Goal: Find contact information: Find contact information

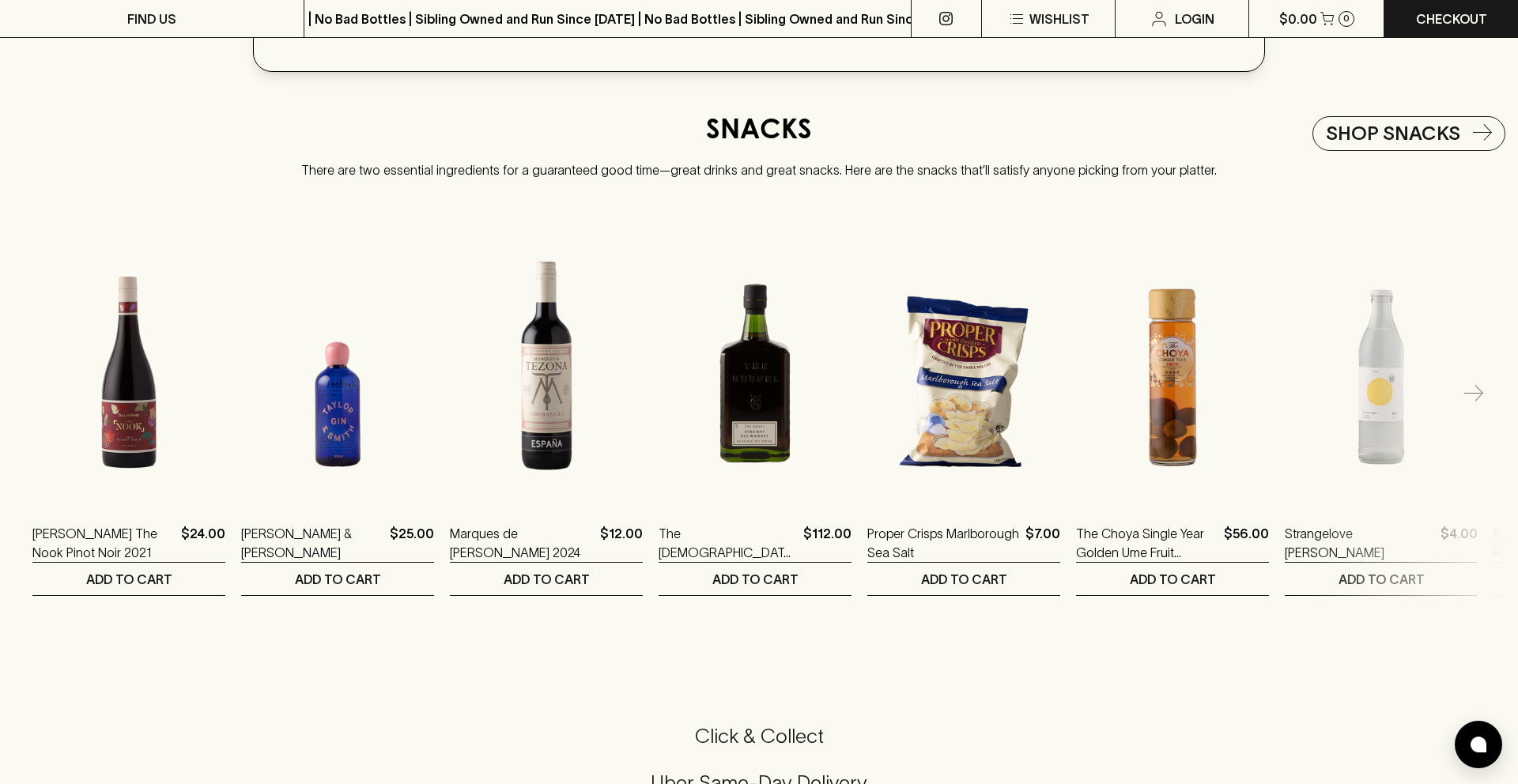
scroll to position [3341, 0]
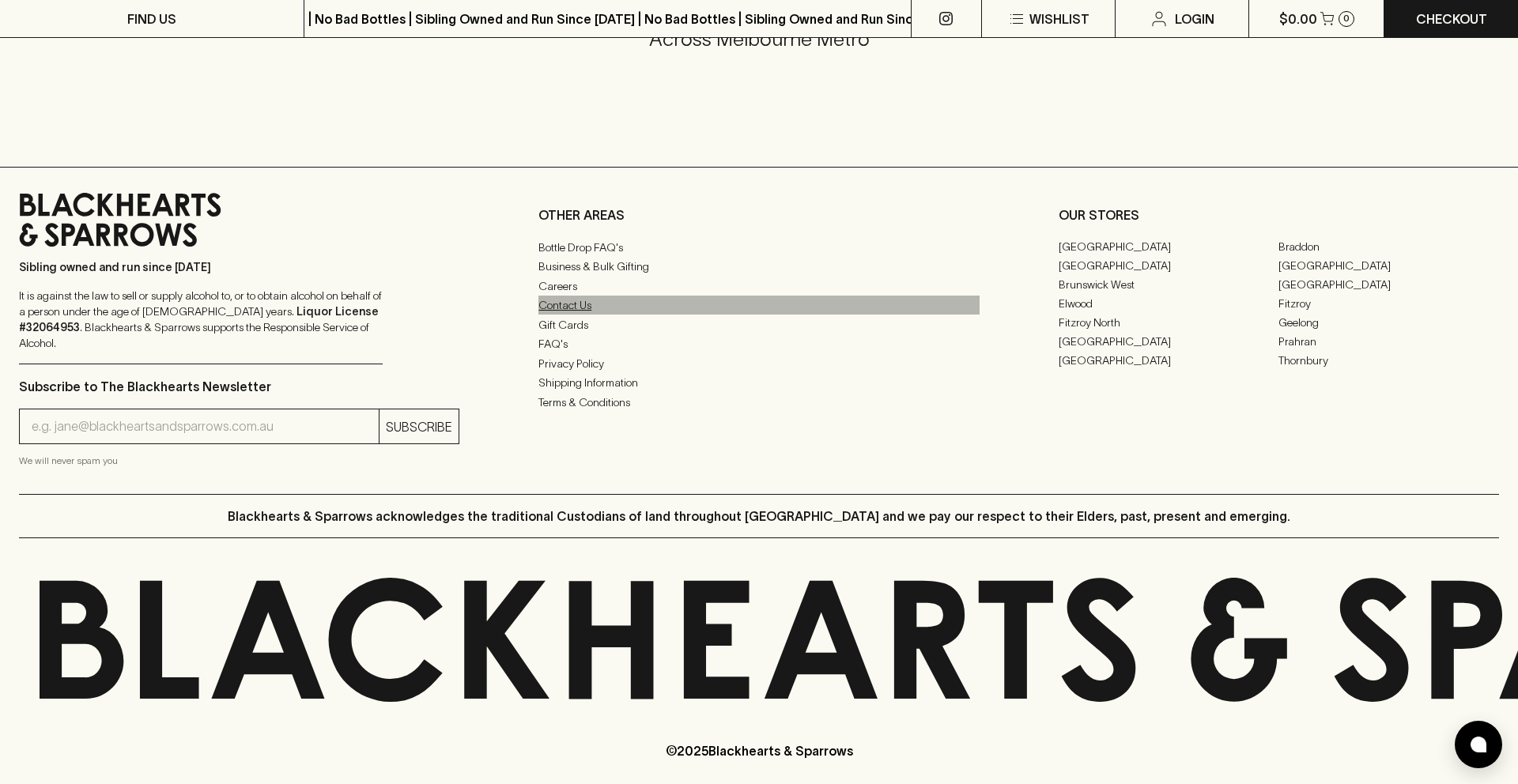
click at [556, 310] on link "Contact Us" at bounding box center [759, 306] width 441 height 19
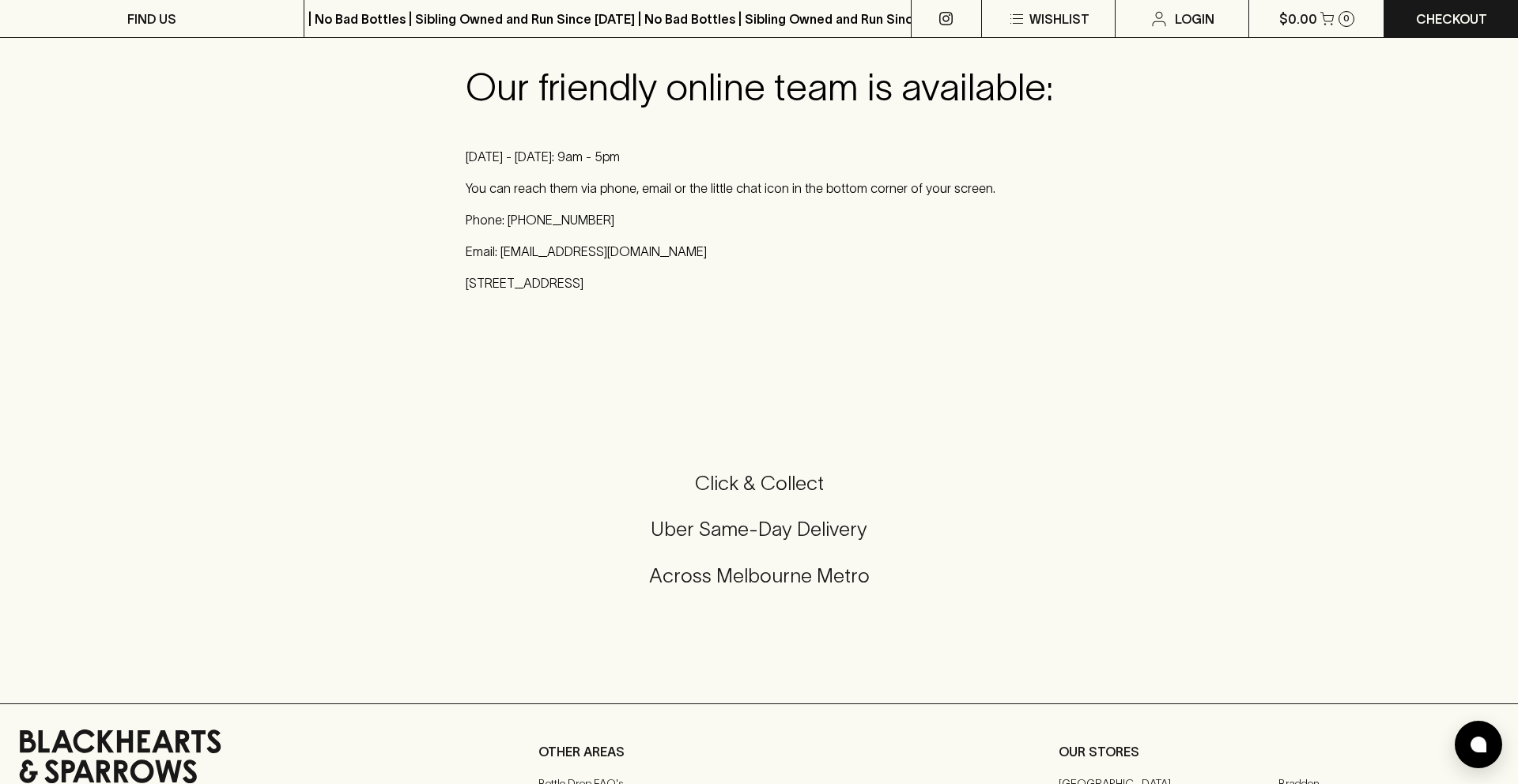
scroll to position [693, 0]
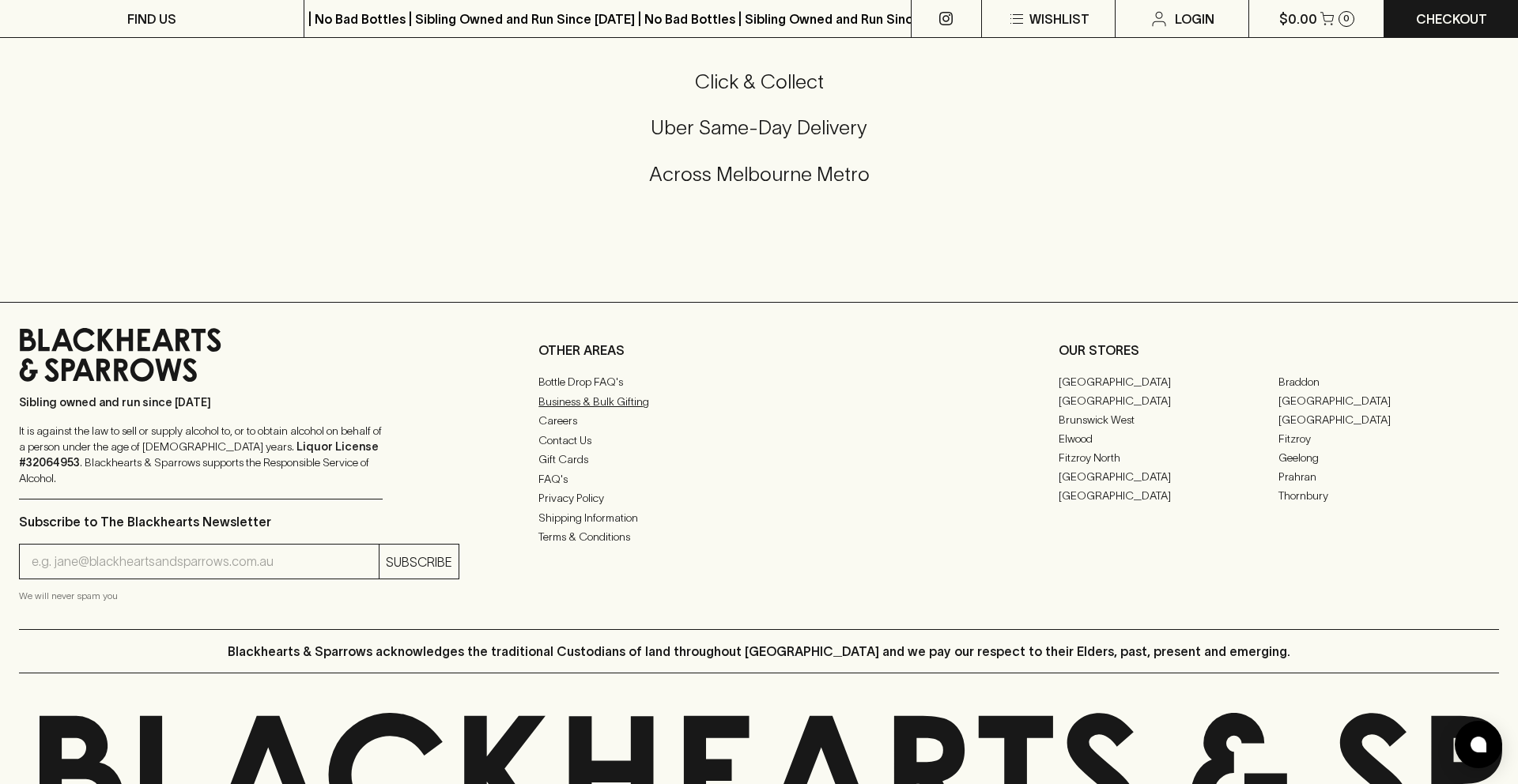
click at [623, 400] on link "Business & Bulk Gifting" at bounding box center [759, 402] width 441 height 19
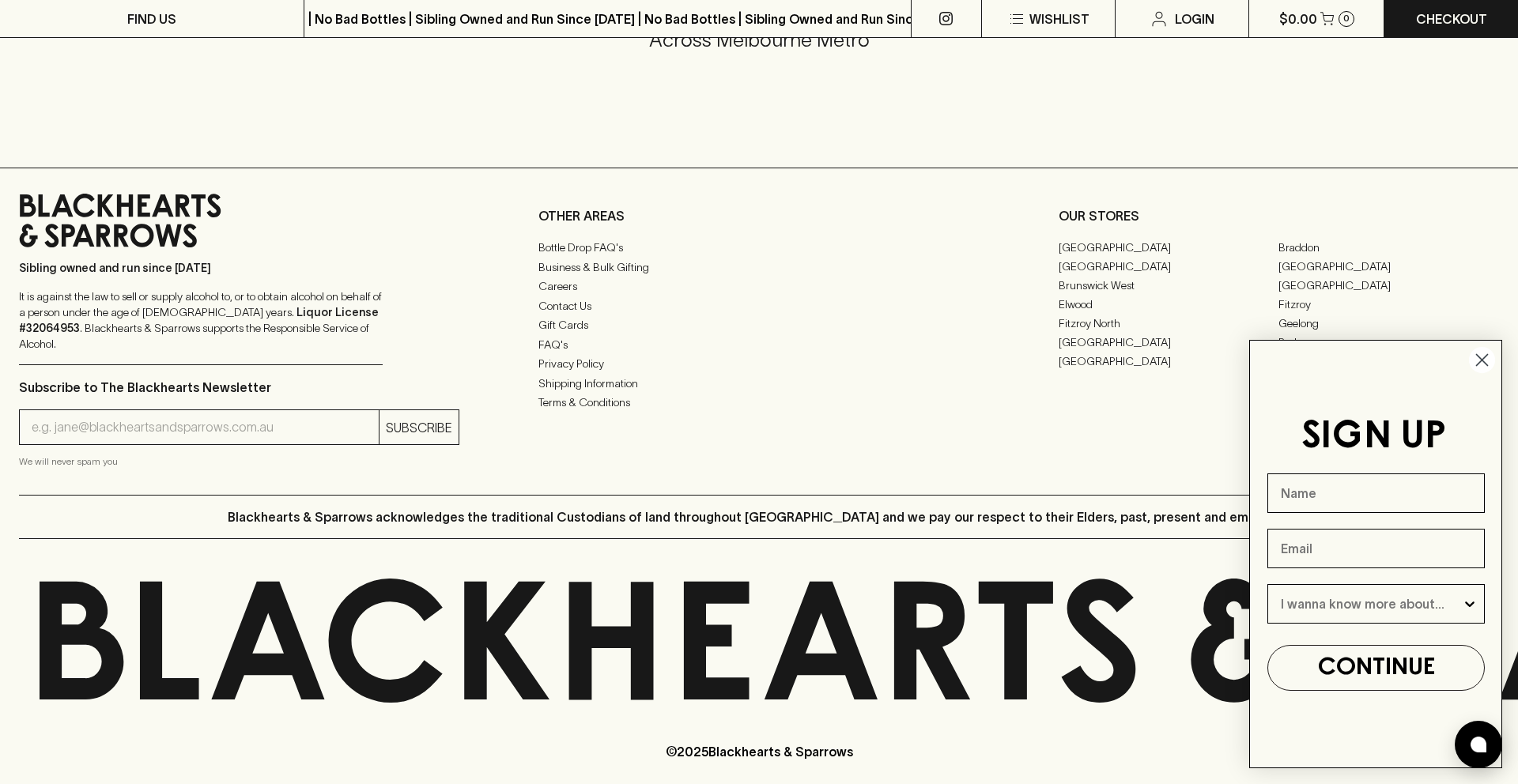
scroll to position [1303, 0]
click at [1477, 365] on icon "Close dialog" at bounding box center [1482, 360] width 11 height 11
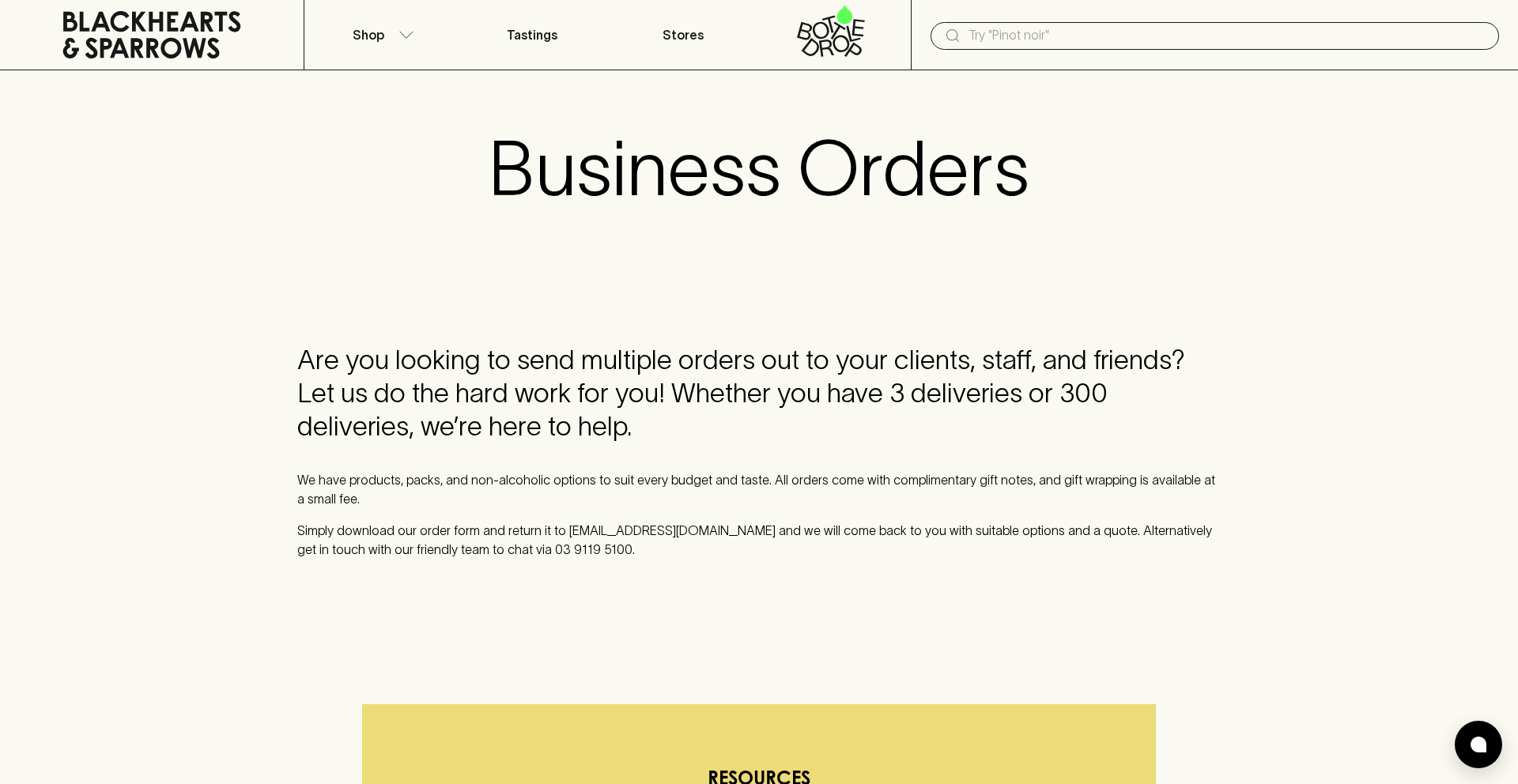
scroll to position [0, 0]
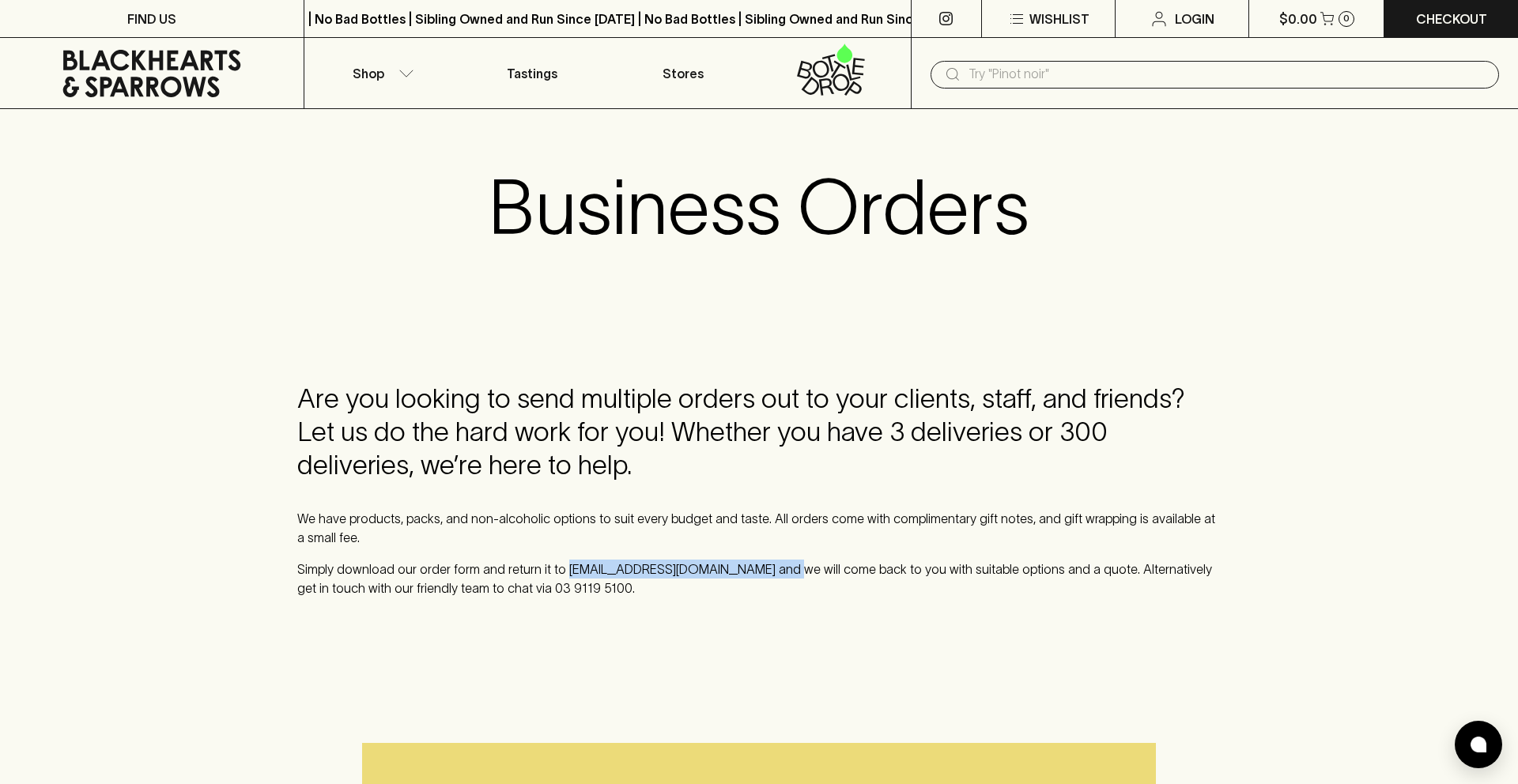
drag, startPoint x: 762, startPoint y: 567, endPoint x: 559, endPoint y: 567, distance: 203.0
click at [559, 567] on p "Simply download our order form and return it to [EMAIL_ADDRESS][DOMAIN_NAME] an…" at bounding box center [758, 578] width 923 height 38
copy p "[EMAIL_ADDRESS][DOMAIN_NAME]"
